Goal: Register for event/course

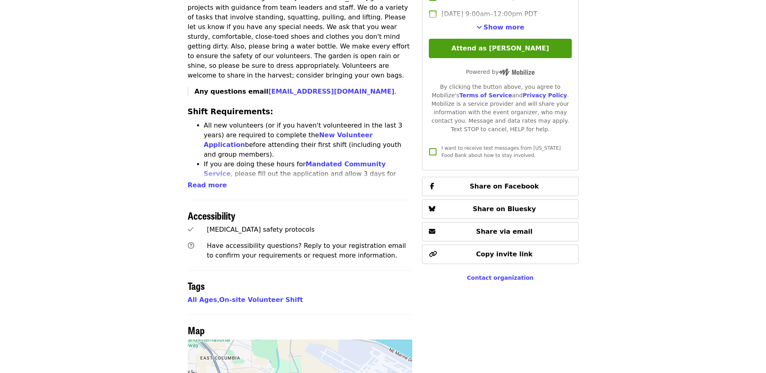
scroll to position [283, 0]
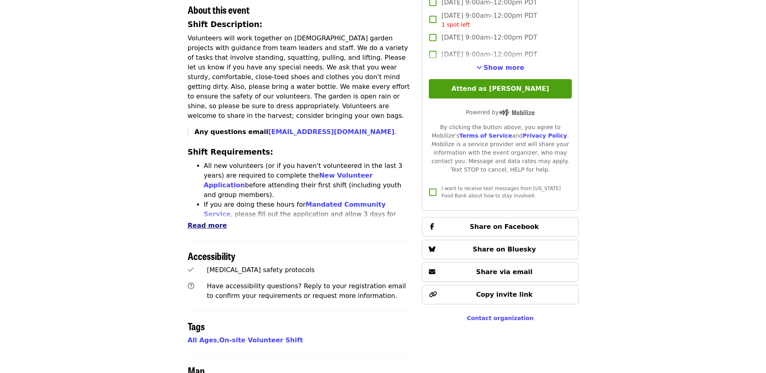
click at [201, 222] on span "Read more" at bounding box center [207, 226] width 39 height 8
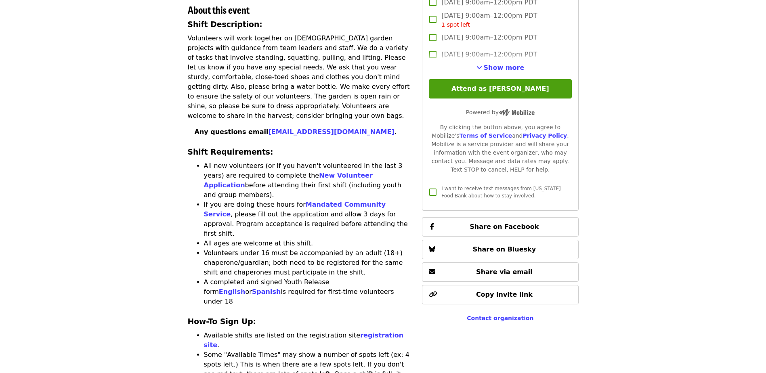
drag, startPoint x: 194, startPoint y: 137, endPoint x: 363, endPoint y: 246, distance: 200.8
click at [363, 246] on ul "All new volunteers (or if you haven't volunteered in the last 3 years) are requ…" at bounding box center [300, 233] width 225 height 145
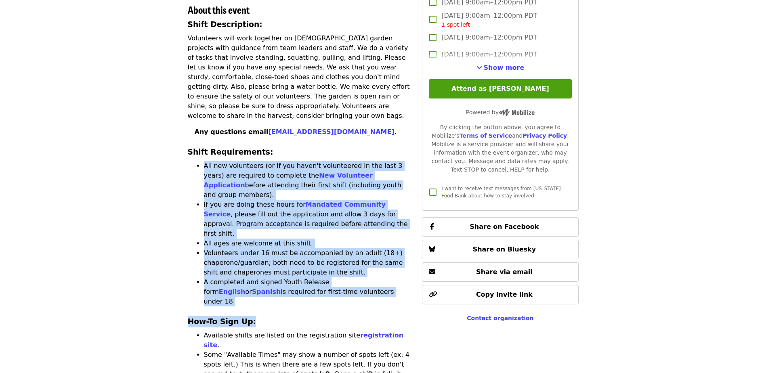
drag, startPoint x: 182, startPoint y: 140, endPoint x: 347, endPoint y: 251, distance: 198.7
click at [188, 218] on ul "All new volunteers (or if you haven't volunteered in the last 3 years) are requ…" at bounding box center [300, 233] width 225 height 145
drag, startPoint x: 342, startPoint y: 249, endPoint x: 168, endPoint y: 145, distance: 202.5
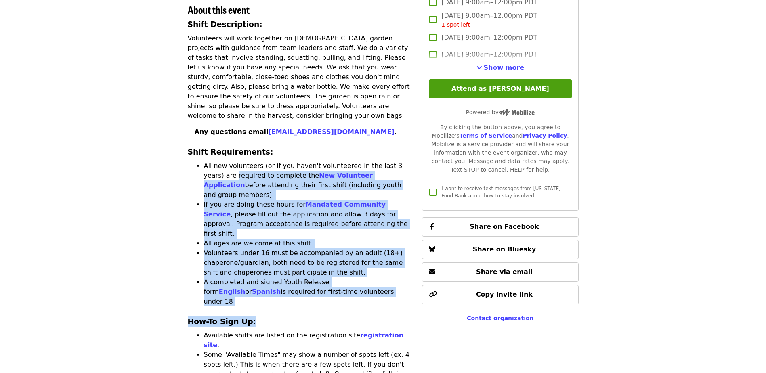
drag, startPoint x: 168, startPoint y: 145, endPoint x: 171, endPoint y: 188, distance: 42.9
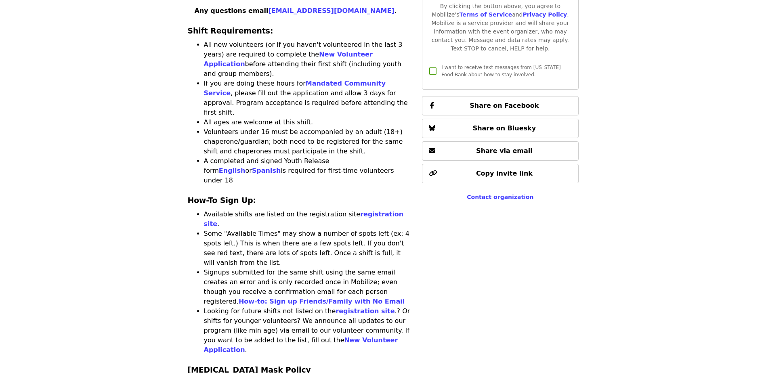
scroll to position [565, 0]
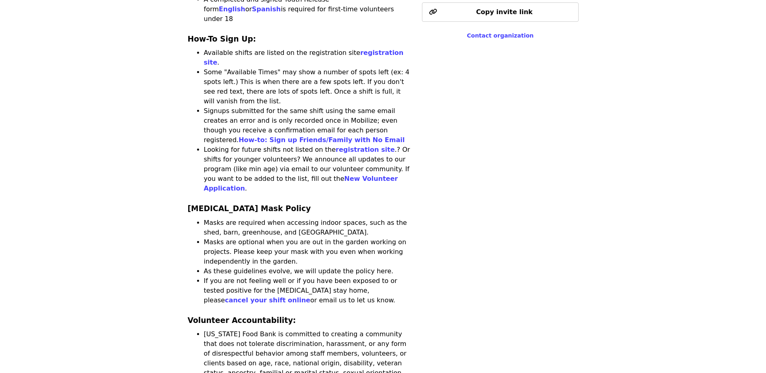
drag, startPoint x: 182, startPoint y: 130, endPoint x: 296, endPoint y: 210, distance: 139.9
click at [295, 276] on li "If you are not feeling well or if you have been exposed to or tested positive f…" at bounding box center [308, 290] width 209 height 29
drag, startPoint x: 302, startPoint y: 215, endPoint x: 179, endPoint y: 124, distance: 153.2
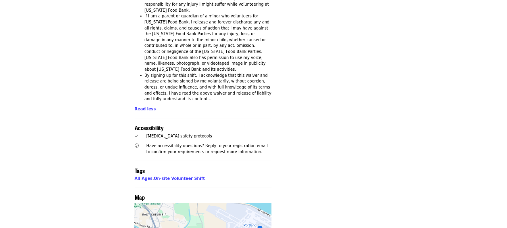
scroll to position [1681, 0]
